Goal: Information Seeking & Learning: Learn about a topic

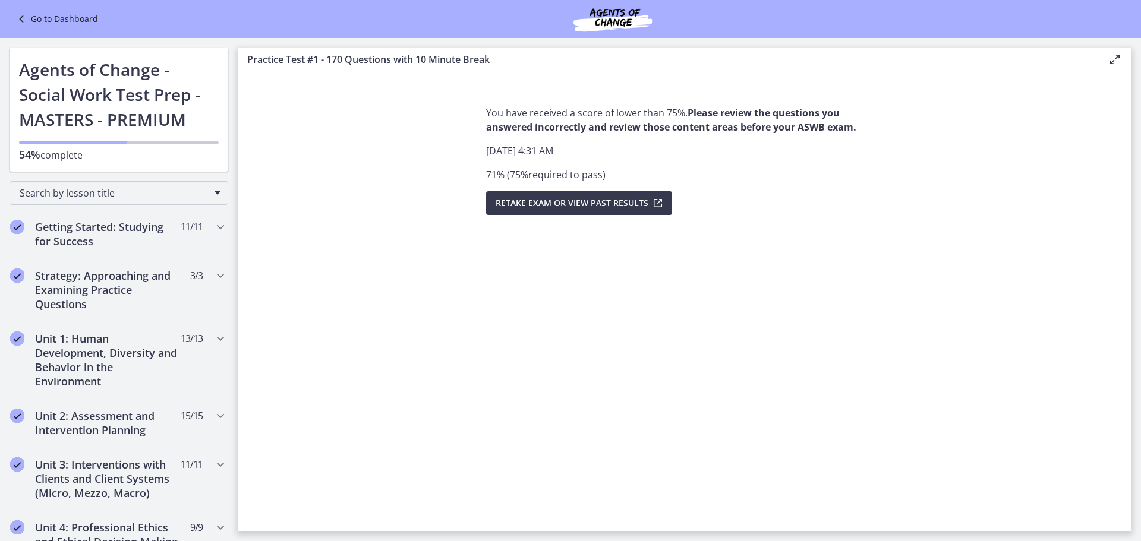
scroll to position [571, 0]
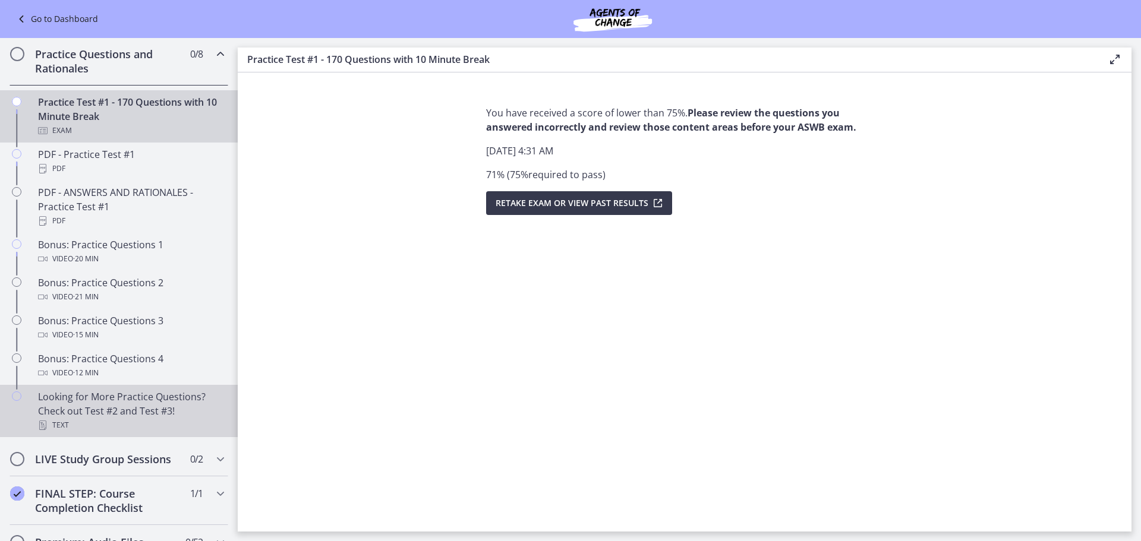
click at [178, 423] on div "Looking for More Practice Questions? Check out Test #2 and Test #3! Text" at bounding box center [130, 411] width 185 height 43
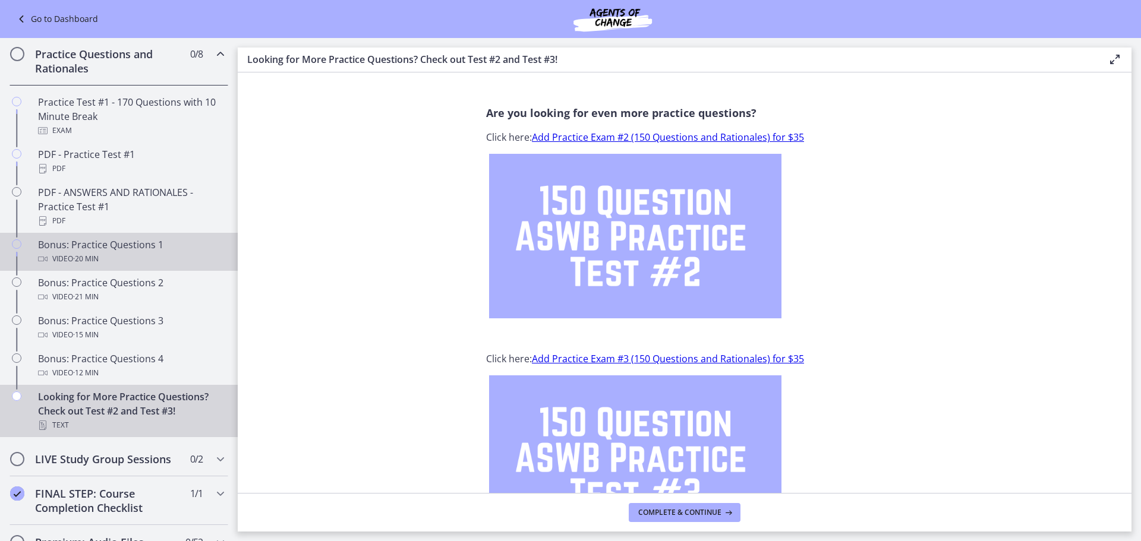
click at [138, 254] on div "Bonus: Practice Questions 1 Video · 20 min" at bounding box center [130, 252] width 185 height 29
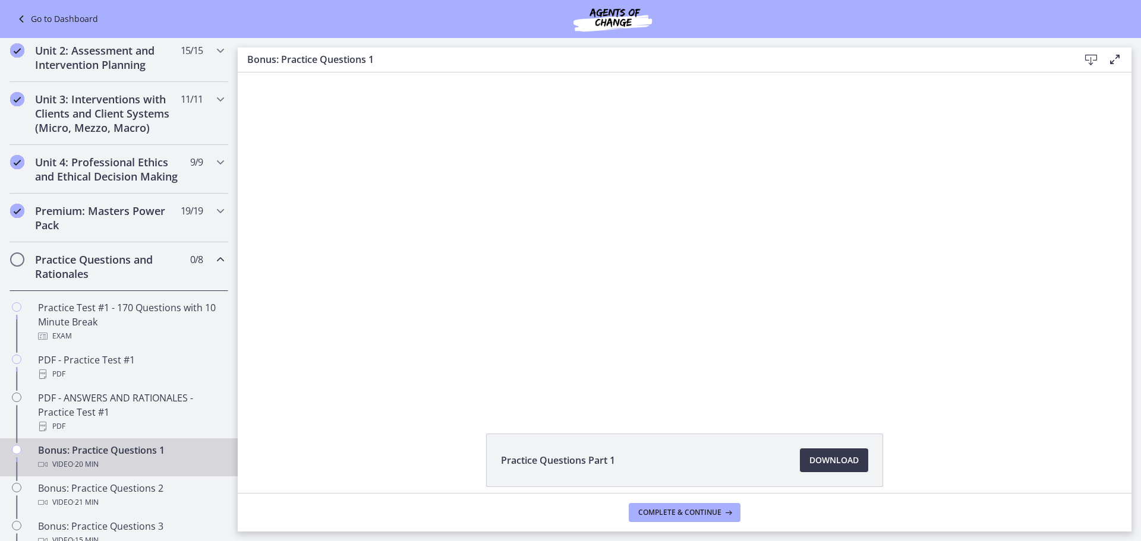
scroll to position [171, 0]
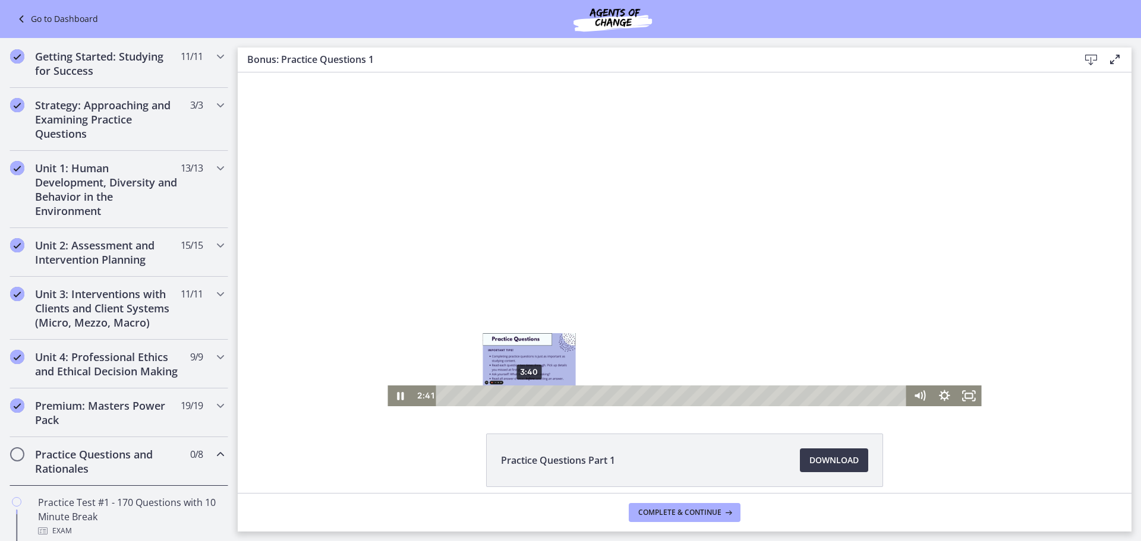
click at [526, 393] on div "3:40" at bounding box center [674, 396] width 456 height 21
click at [544, 393] on div "4:31" at bounding box center [674, 396] width 456 height 21
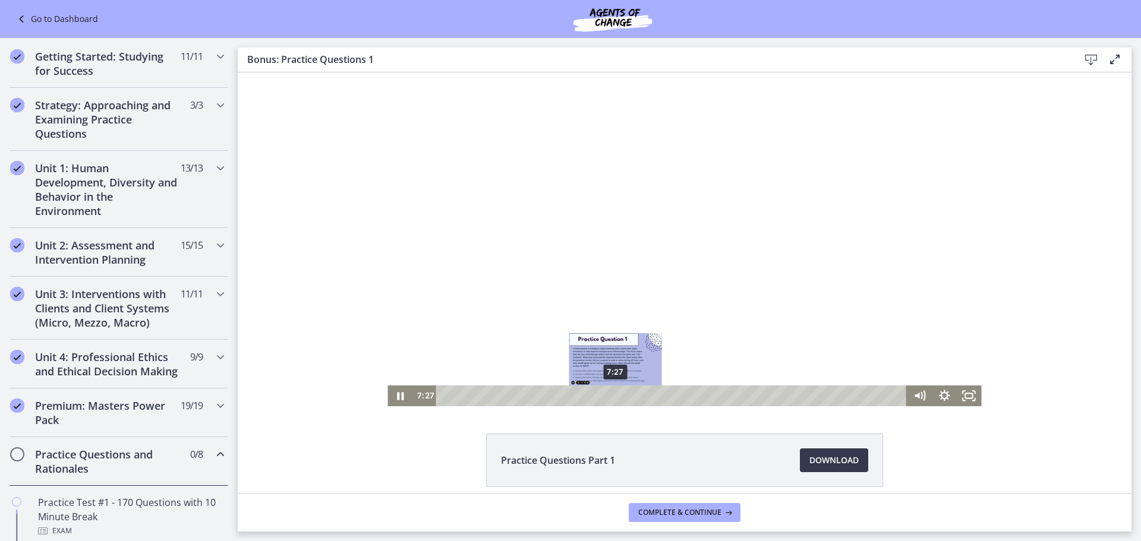
click at [611, 396] on div "7:27" at bounding box center [674, 396] width 456 height 21
click at [580, 393] on div "6:06" at bounding box center [674, 396] width 456 height 21
click at [397, 396] on icon "Pause" at bounding box center [400, 396] width 7 height 8
click at [391, 393] on icon "Play Video" at bounding box center [401, 395] width 30 height 25
click at [398, 400] on icon "Pause" at bounding box center [399, 396] width 25 height 21
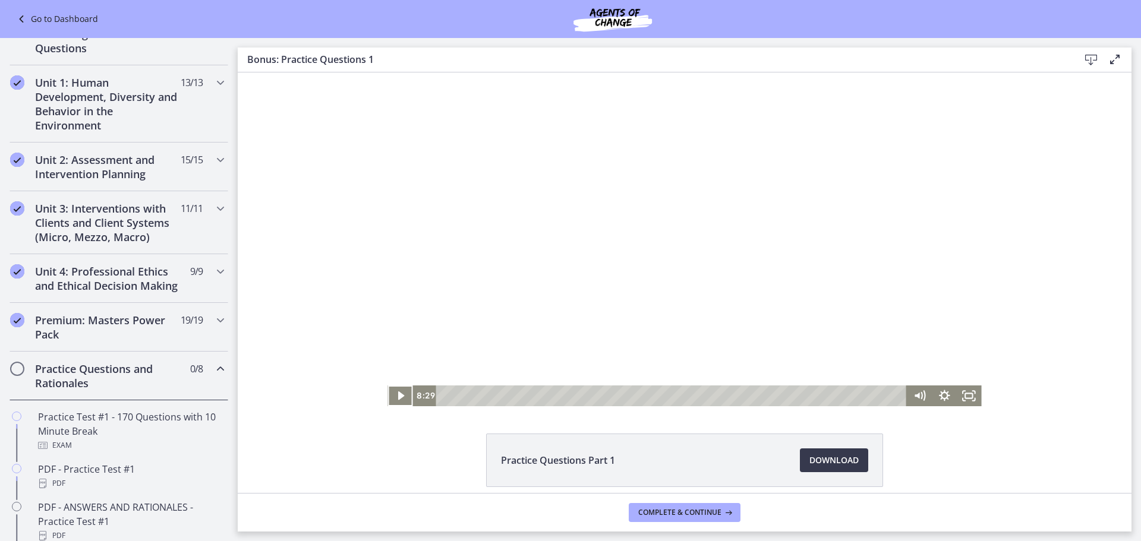
scroll to position [374, 0]
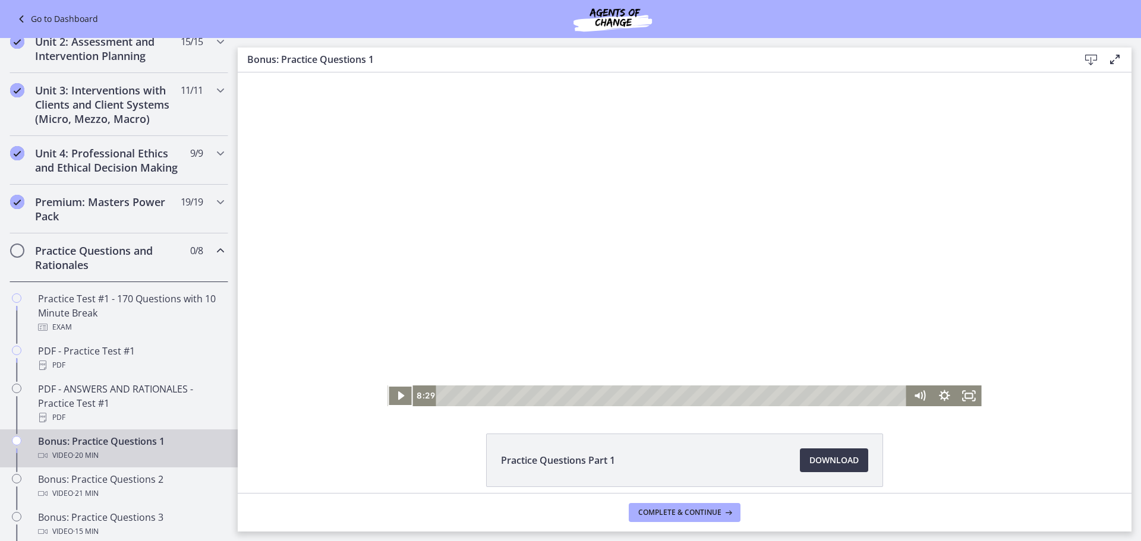
drag, startPoint x: 233, startPoint y: 206, endPoint x: 1, endPoint y: 269, distance: 240.0
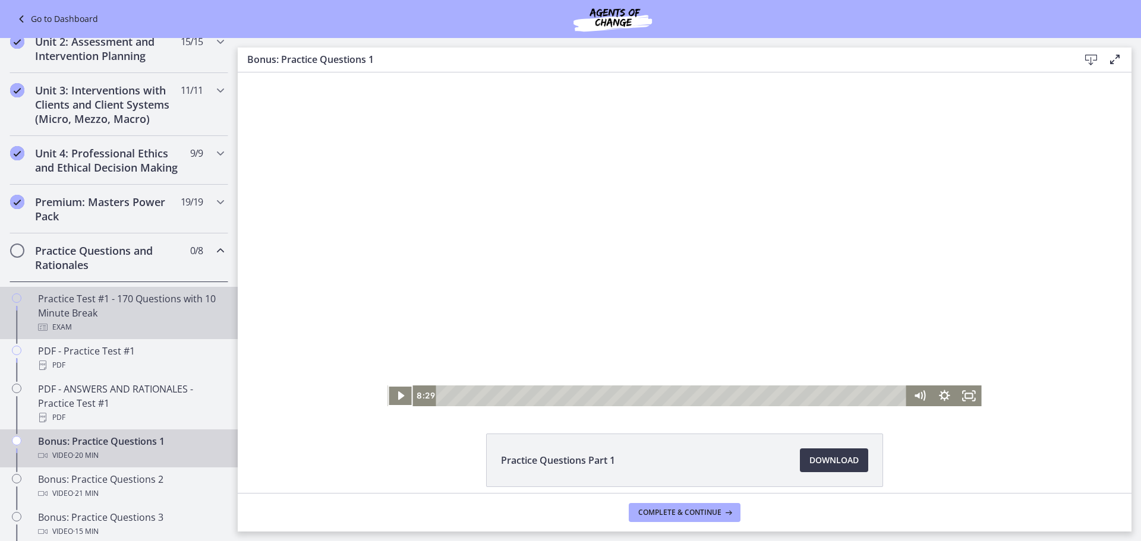
click at [68, 317] on div "Practice Test #1 - 170 Questions with 10 Minute Break Exam" at bounding box center [130, 313] width 185 height 43
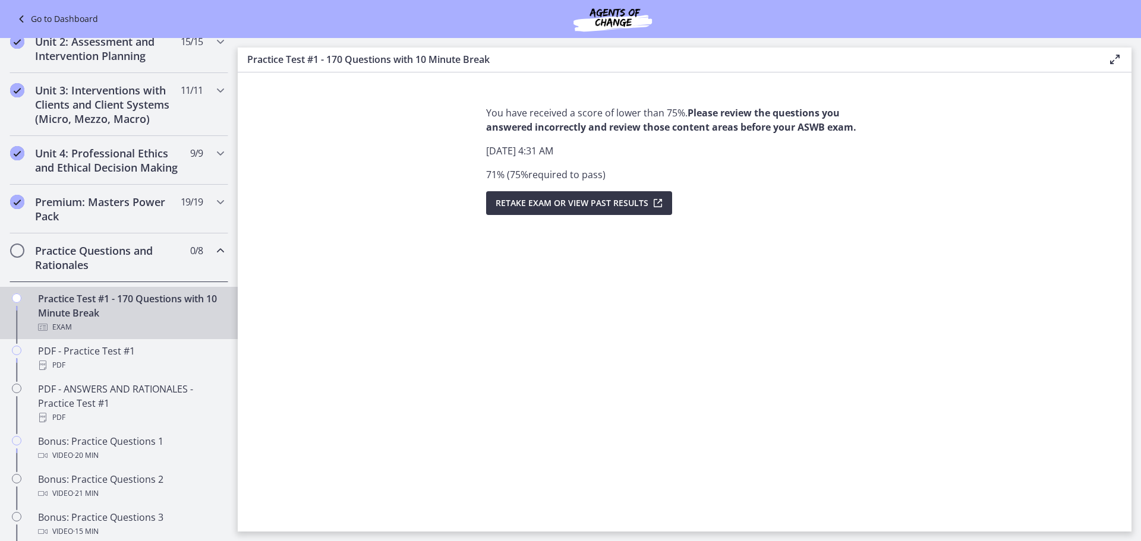
click at [548, 204] on span "Retake Exam OR View Past Results" at bounding box center [571, 203] width 153 height 14
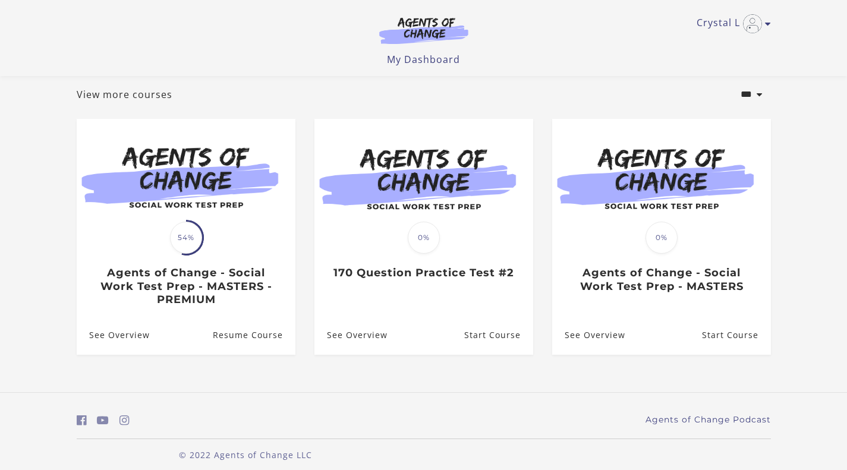
scroll to position [74, 0]
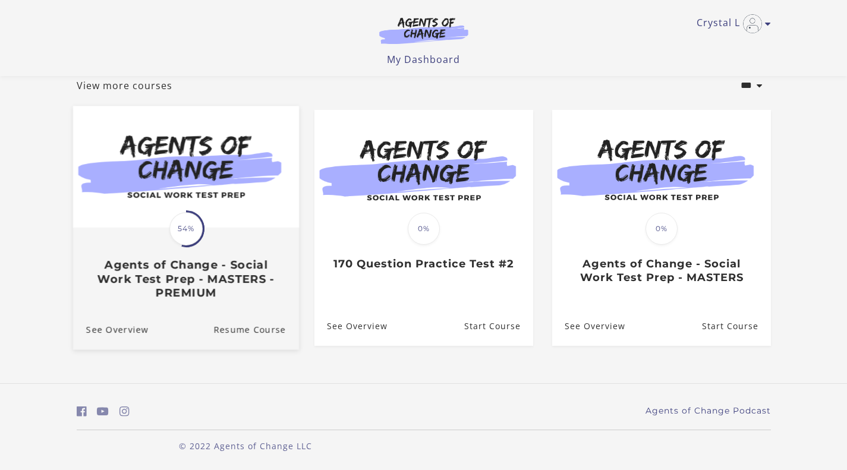
click at [180, 283] on h3 "Agents of Change - Social Work Test Prep - MASTERS - PREMIUM" at bounding box center [186, 279] width 200 height 42
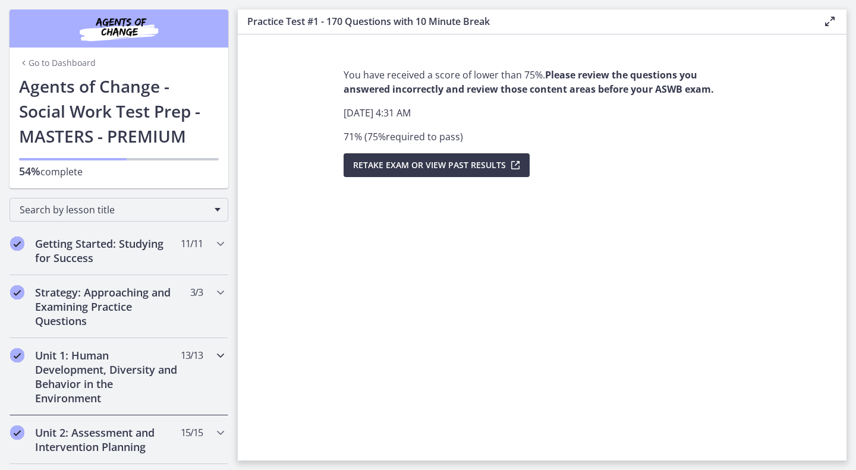
click at [93, 356] on h2 "Unit 1: Human Development, Diversity and Behavior in the Environment" at bounding box center [107, 376] width 145 height 57
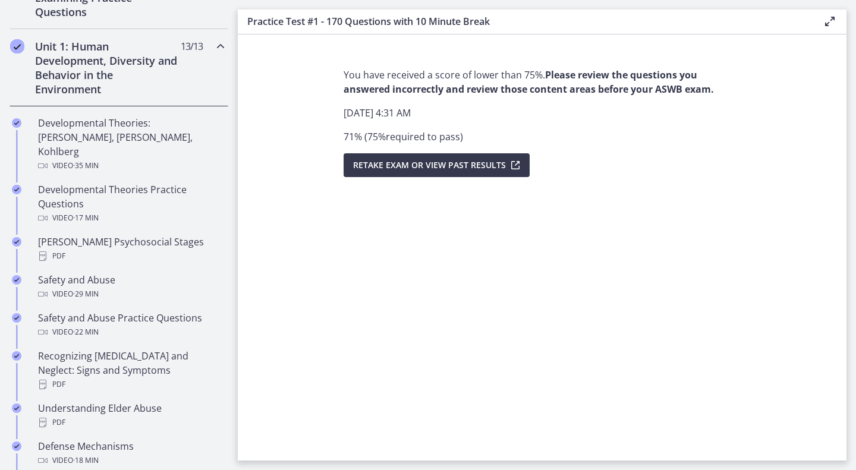
scroll to position [317, 0]
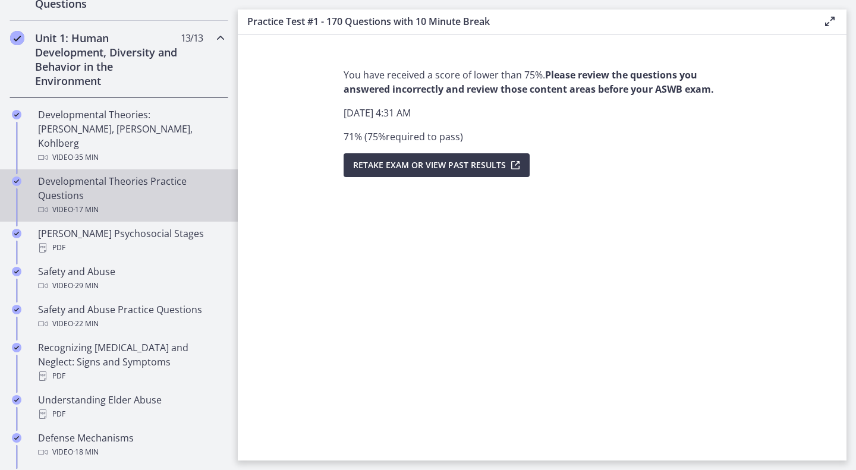
click at [145, 179] on div "Developmental Theories Practice Questions Video · 17 min" at bounding box center [130, 195] width 185 height 43
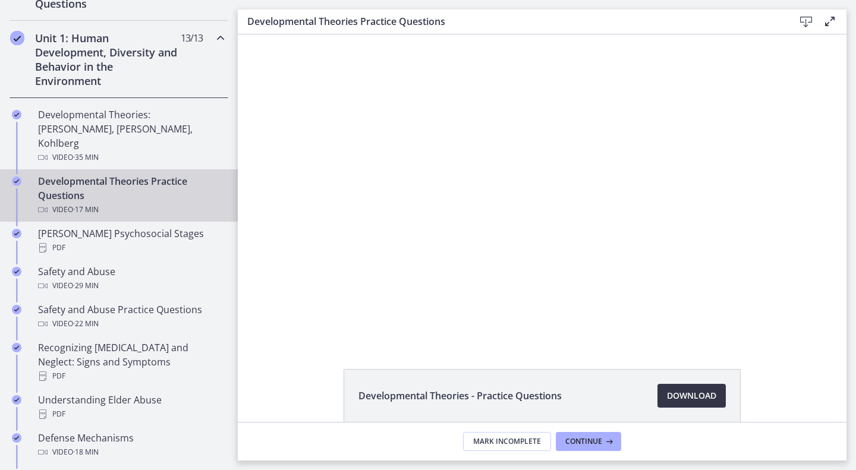
click at [678, 398] on span "Download Opens in a new window" at bounding box center [691, 396] width 49 height 14
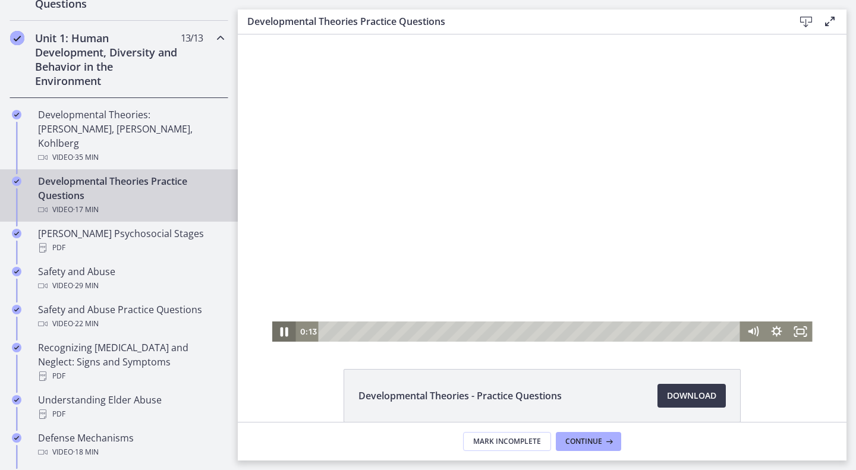
click at [276, 332] on icon "Pause" at bounding box center [284, 332] width 29 height 24
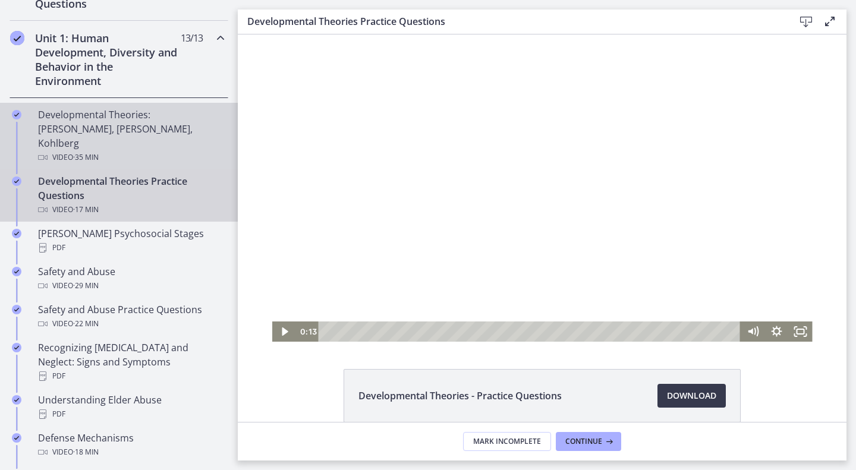
click at [116, 118] on div "Developmental Theories: Erikson, Piaget, Kohlberg Video · 35 min" at bounding box center [130, 136] width 185 height 57
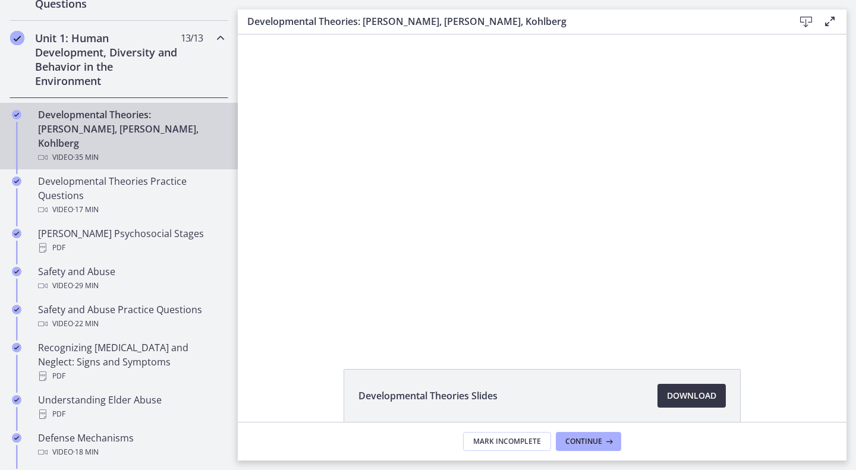
click at [684, 397] on span "Download Opens in a new window" at bounding box center [691, 396] width 49 height 14
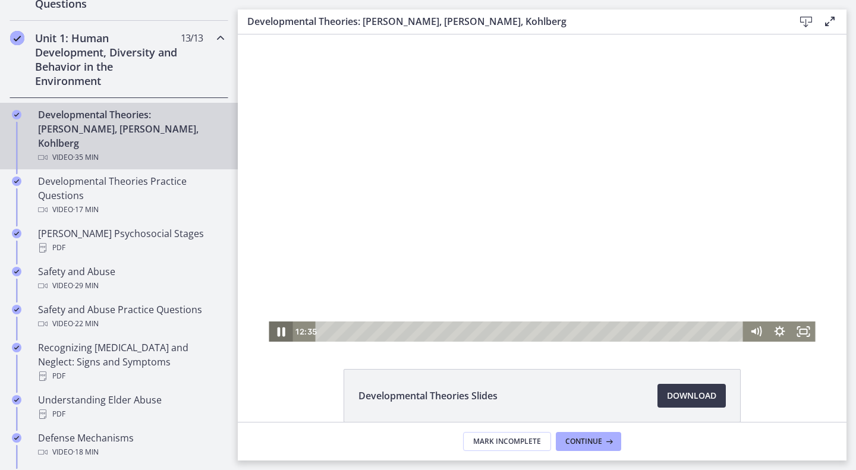
click at [277, 335] on icon "Pause" at bounding box center [281, 332] width 8 height 10
